Goal: Task Accomplishment & Management: Complete application form

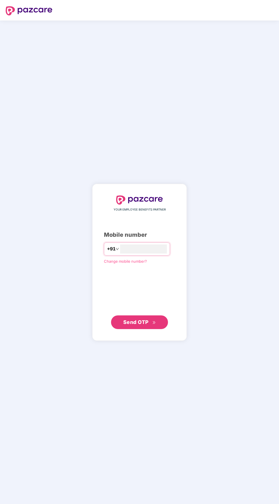
scroll to position [11, 0]
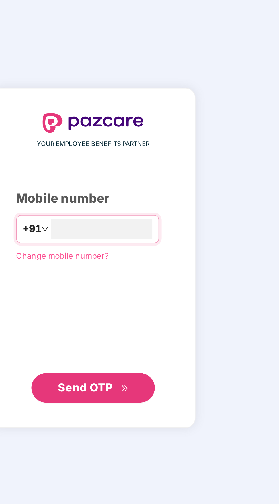
click at [169, 256] on div "+91" at bounding box center [137, 249] width 66 height 13
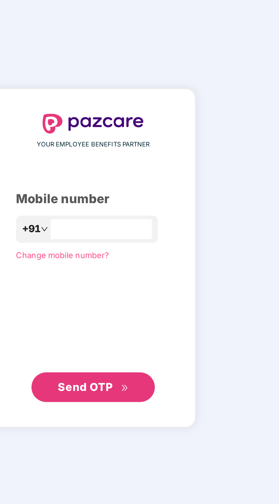
click at [131, 254] on input "number" at bounding box center [143, 249] width 47 height 9
click at [137, 254] on div "YOUR EMPLOYEE BENEFITS PARTNER Mobile number +91 Change mobile number? Send OTP" at bounding box center [139, 262] width 71 height 133
click at [128, 254] on input "number" at bounding box center [143, 249] width 47 height 9
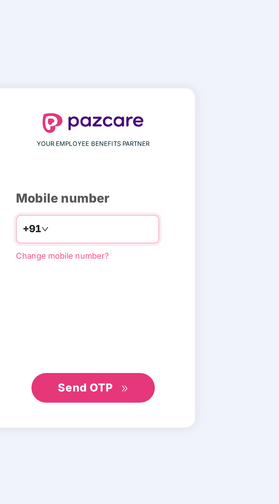
scroll to position [11, 0]
type input "**********"
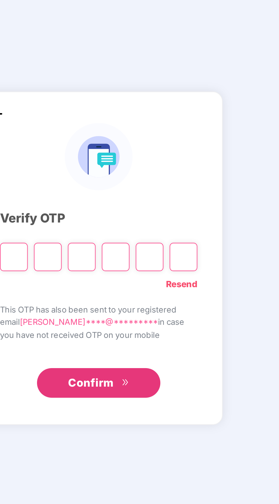
click at [103, 269] on input "Please enter verification code. Digit 1" at bounding box center [100, 262] width 13 height 13
type input "*"
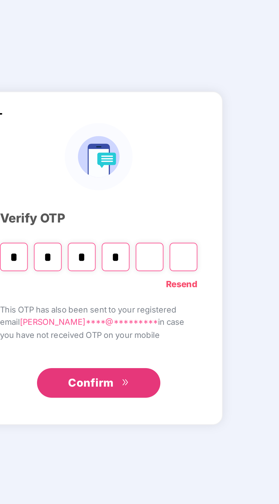
type input "*"
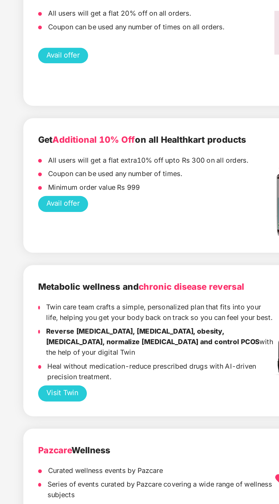
scroll to position [1215, 0]
